Goal: Information Seeking & Learning: Find specific fact

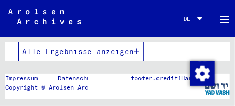
scroll to position [297, 0]
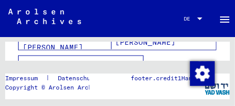
click at [136, 65] on icon "button" at bounding box center [137, 68] width 6 height 7
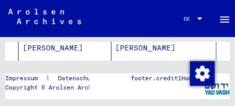
scroll to position [809, 0]
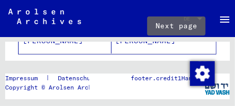
click at [174, 62] on icon "Next page" at bounding box center [181, 69] width 14 height 14
type input "*"
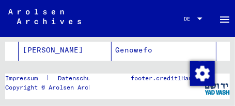
scroll to position [429, 0]
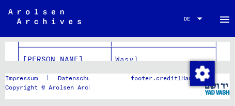
click at [67, 53] on mat-cell "[PERSON_NAME]" at bounding box center [65, 59] width 93 height 25
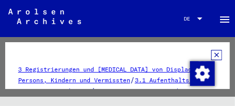
click at [211, 55] on icon at bounding box center [216, 55] width 11 height 10
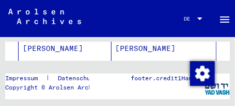
scroll to position [809, 0]
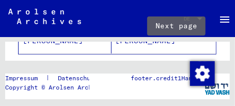
click at [179, 66] on icon "Next page" at bounding box center [181, 69] width 5 height 7
type input "*"
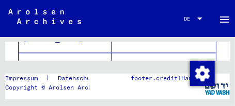
scroll to position [429, 0]
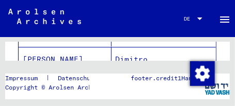
click at [62, 50] on mat-cell "[PERSON_NAME]" at bounding box center [65, 59] width 93 height 25
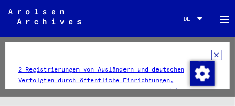
click at [212, 55] on icon at bounding box center [216, 55] width 11 height 10
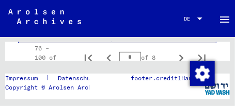
scroll to position [826, 0]
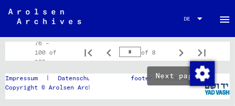
click at [174, 46] on icon "Next page" at bounding box center [181, 53] width 14 height 14
click at [175, 46] on icon "Next page" at bounding box center [181, 53] width 14 height 14
type input "*"
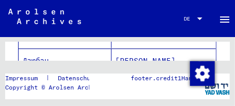
scroll to position [503, 0]
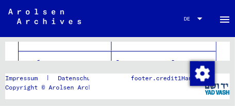
click at [58, 53] on mat-cell "Дзюбан" at bounding box center [65, 63] width 93 height 25
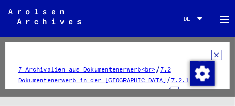
click at [211, 56] on icon at bounding box center [216, 55] width 11 height 10
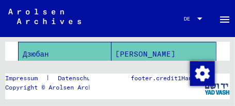
scroll to position [528, 0]
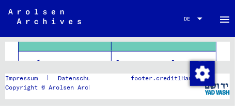
click at [76, 56] on mat-cell "Дзюбан" at bounding box center [65, 63] width 93 height 25
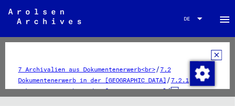
click at [211, 55] on icon at bounding box center [216, 55] width 11 height 10
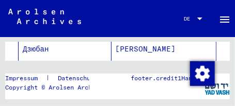
scroll to position [578, 0]
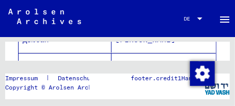
click at [38, 55] on mat-cell "Дзюбан" at bounding box center [65, 65] width 93 height 25
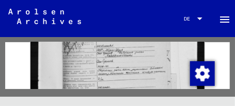
scroll to position [237, 0]
